Goal: Obtain resource: Obtain resource

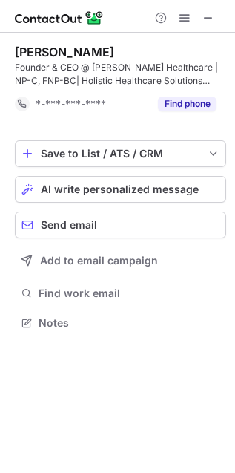
scroll to position [7, 7]
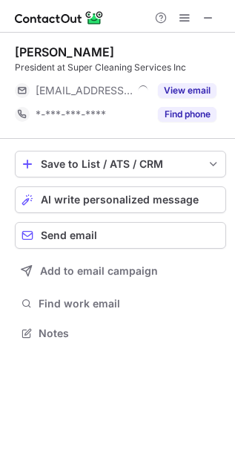
scroll to position [323, 235]
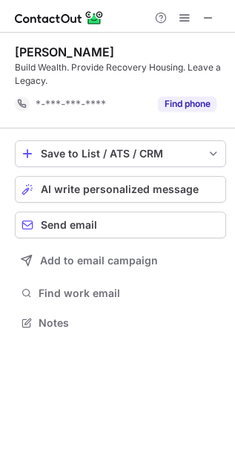
scroll to position [7, 7]
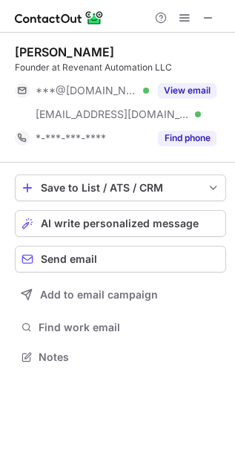
scroll to position [346, 235]
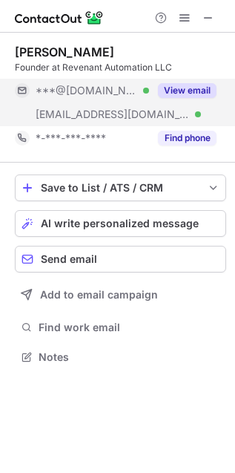
click at [186, 83] on button "View email" at bounding box center [187, 90] width 59 height 15
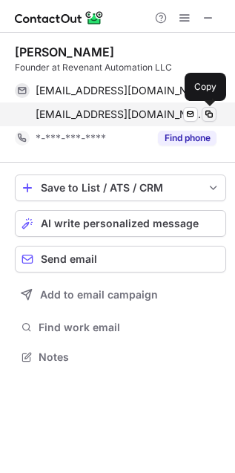
click at [206, 110] on span at bounding box center [209, 114] width 12 height 12
